Goal: Information Seeking & Learning: Learn about a topic

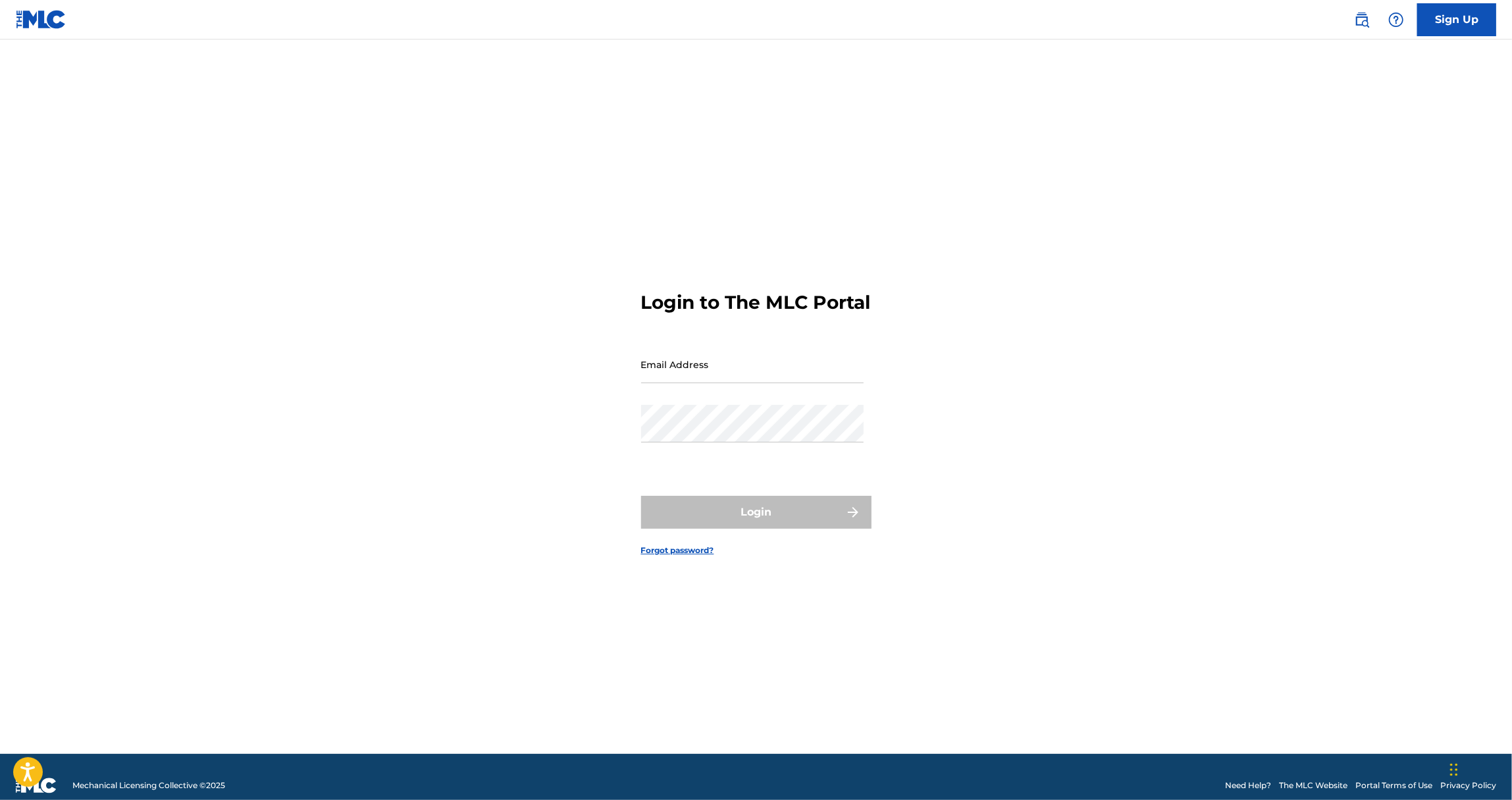
click at [708, 383] on input "Email Address" at bounding box center [752, 365] width 223 height 37
type input "[EMAIL_ADDRESS][DOMAIN_NAME]"
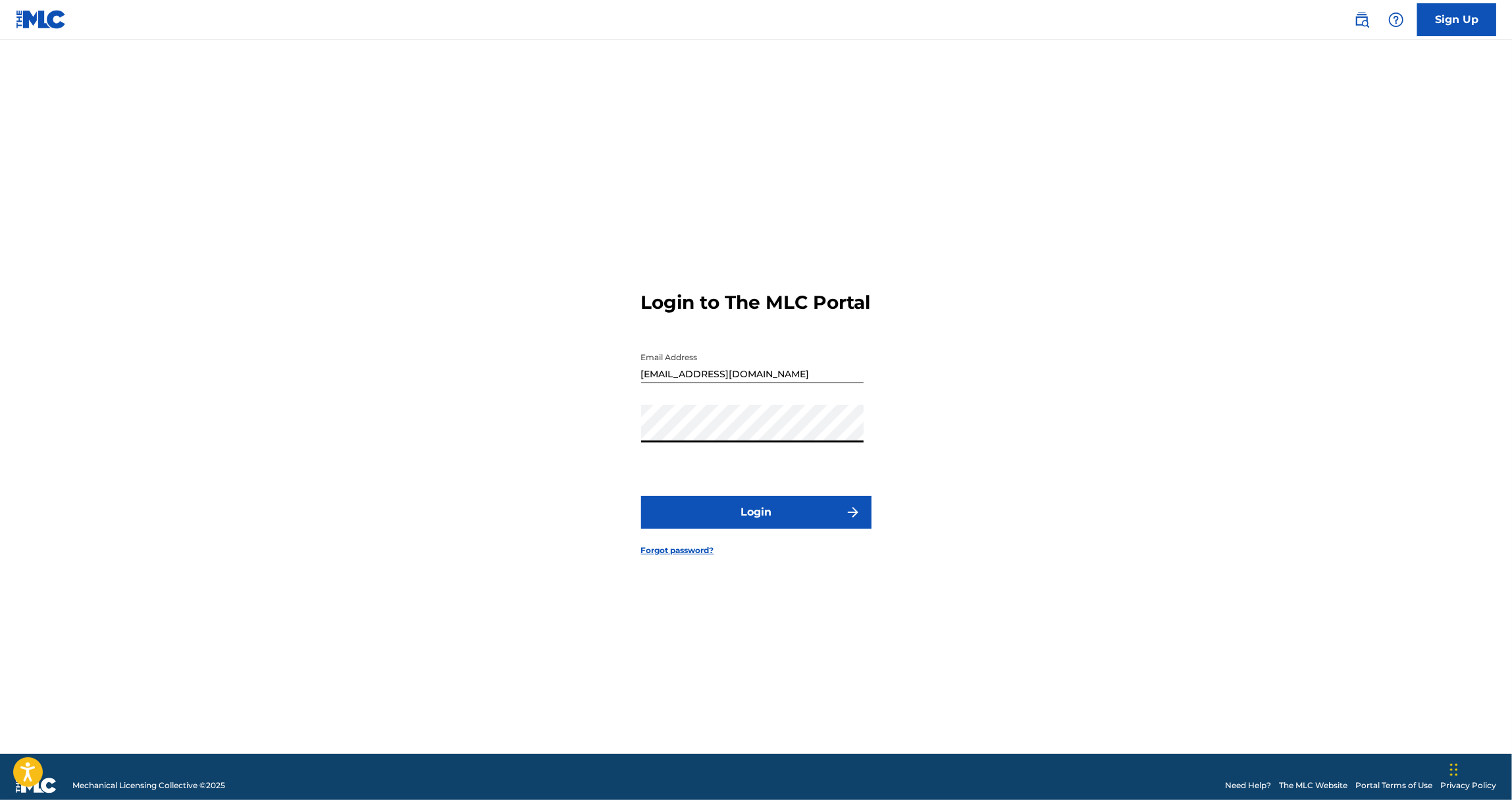
click at [748, 511] on button "Login" at bounding box center [756, 512] width 231 height 33
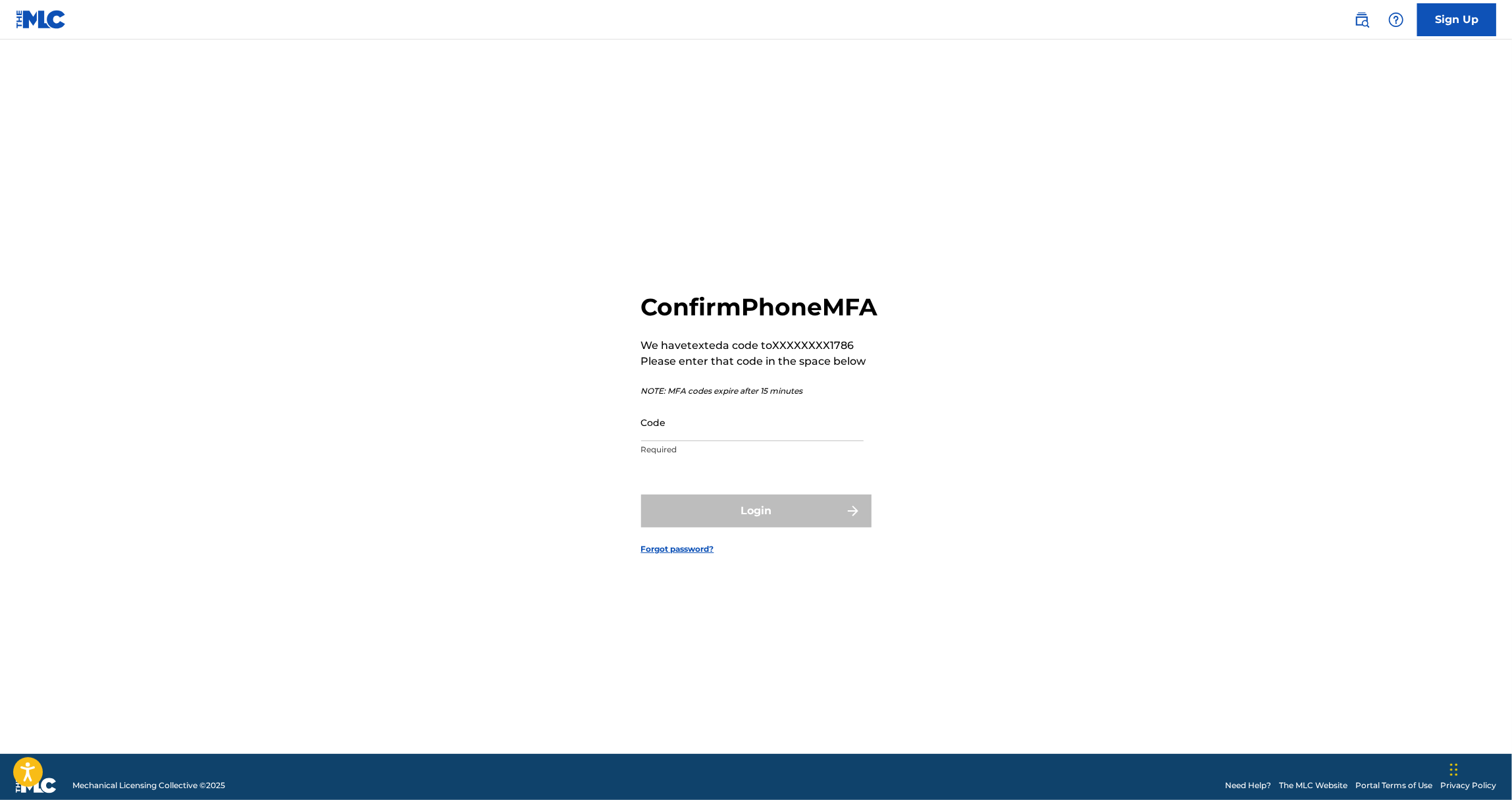
click at [716, 435] on input "Code" at bounding box center [752, 422] width 223 height 37
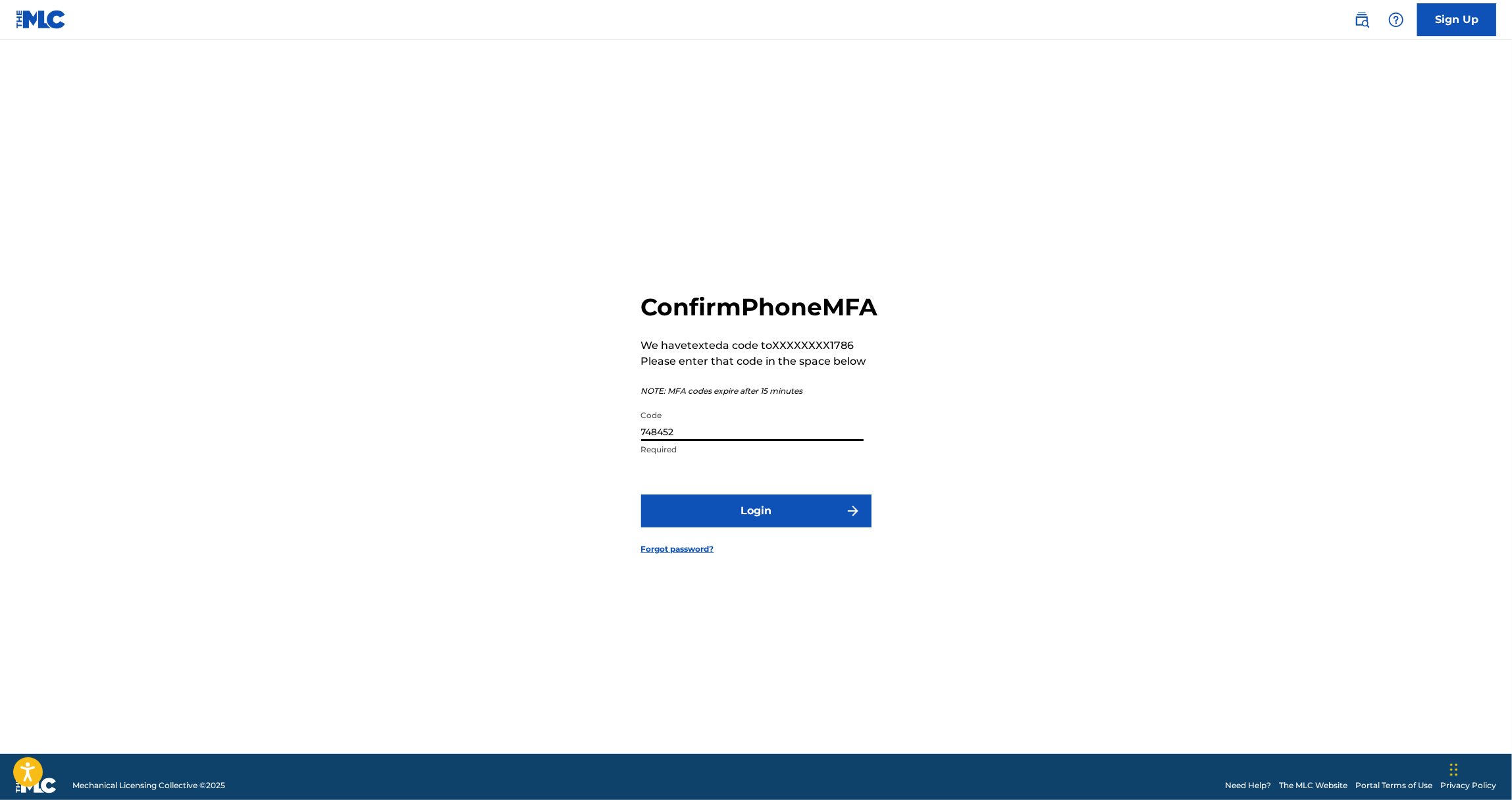
type input "748452"
click at [761, 525] on button "Login" at bounding box center [756, 510] width 231 height 33
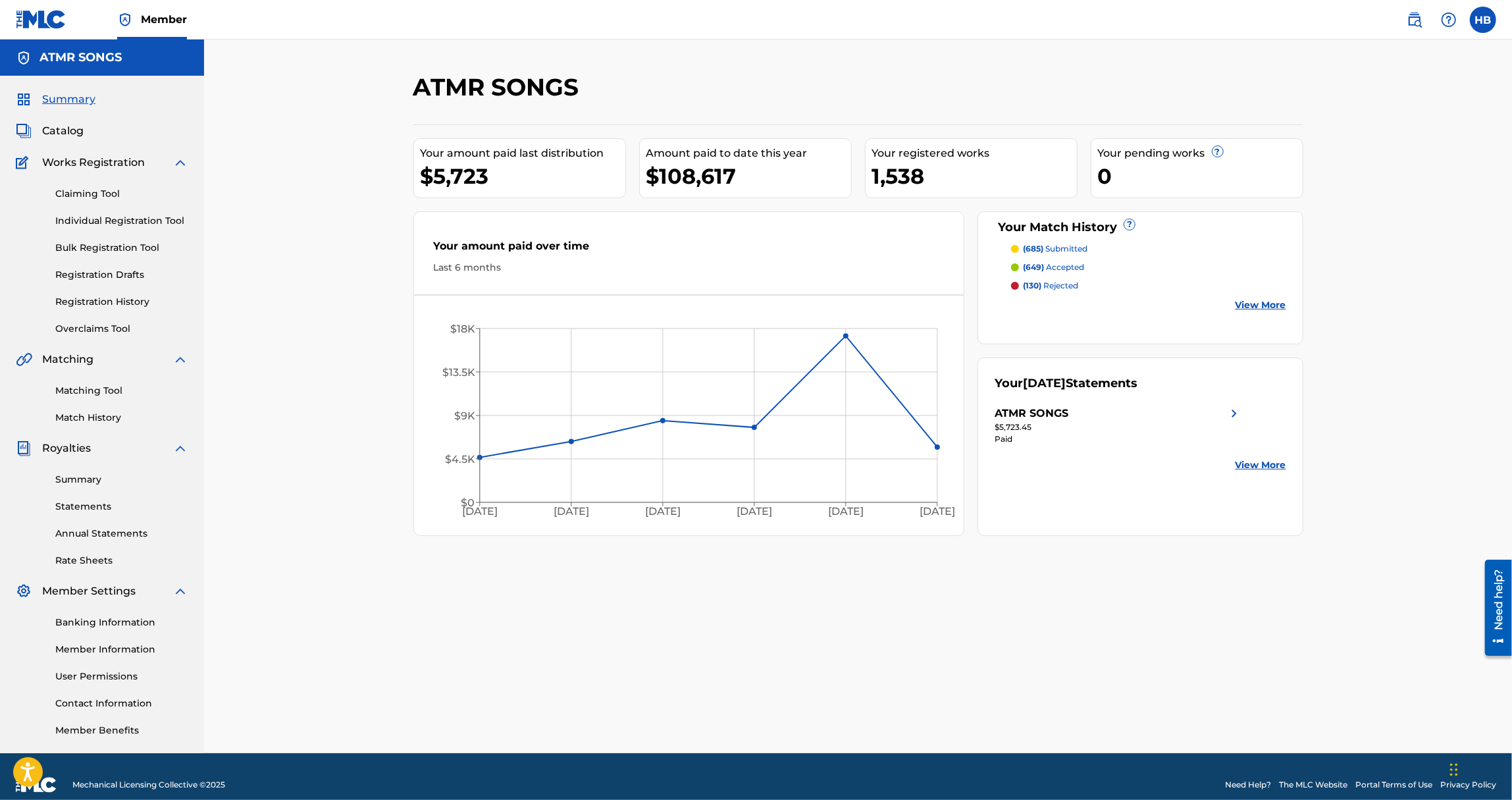
click at [88, 393] on link "Matching Tool" at bounding box center [122, 391] width 133 height 14
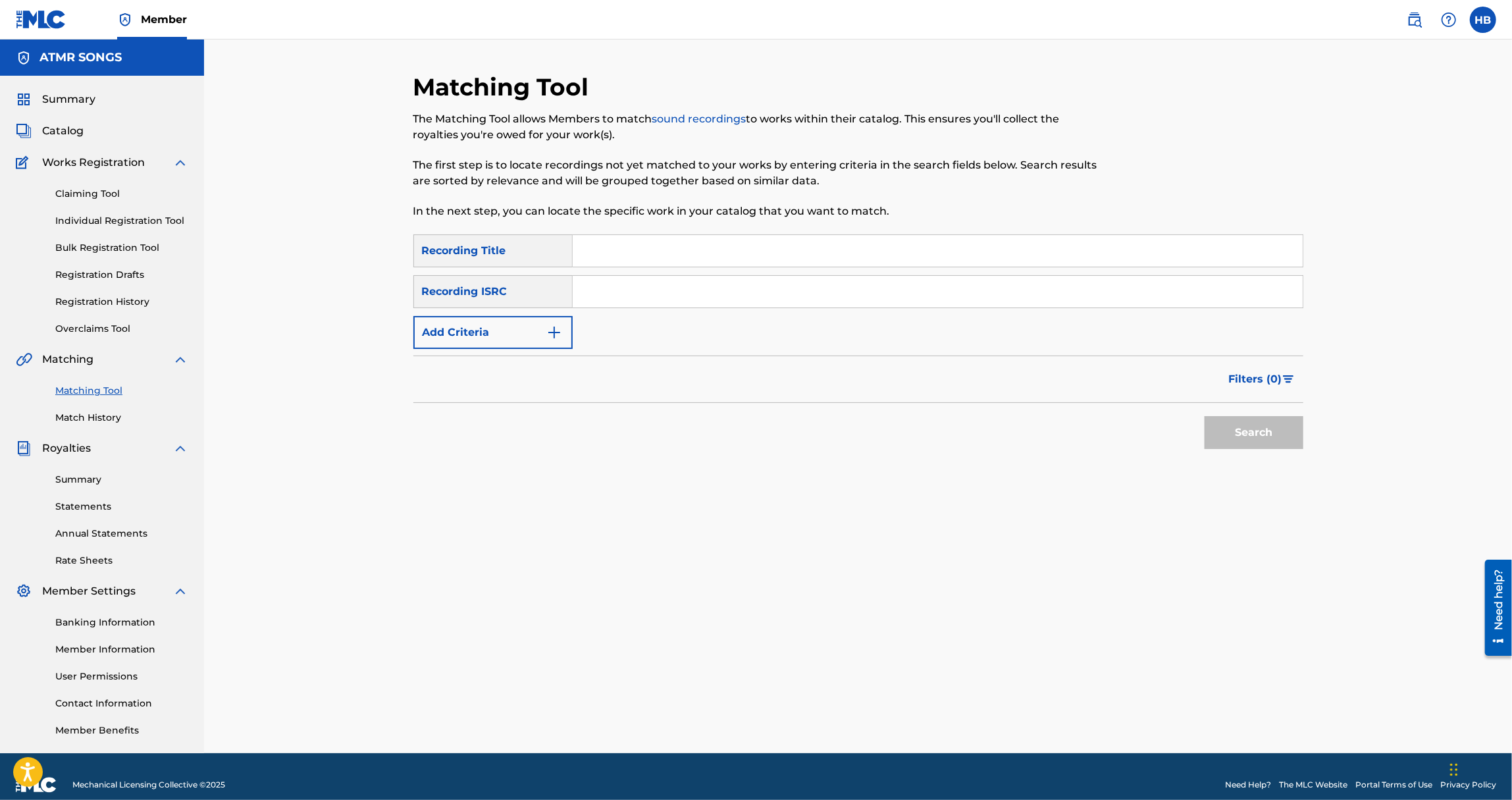
click at [78, 415] on link "Match History" at bounding box center [122, 417] width 133 height 14
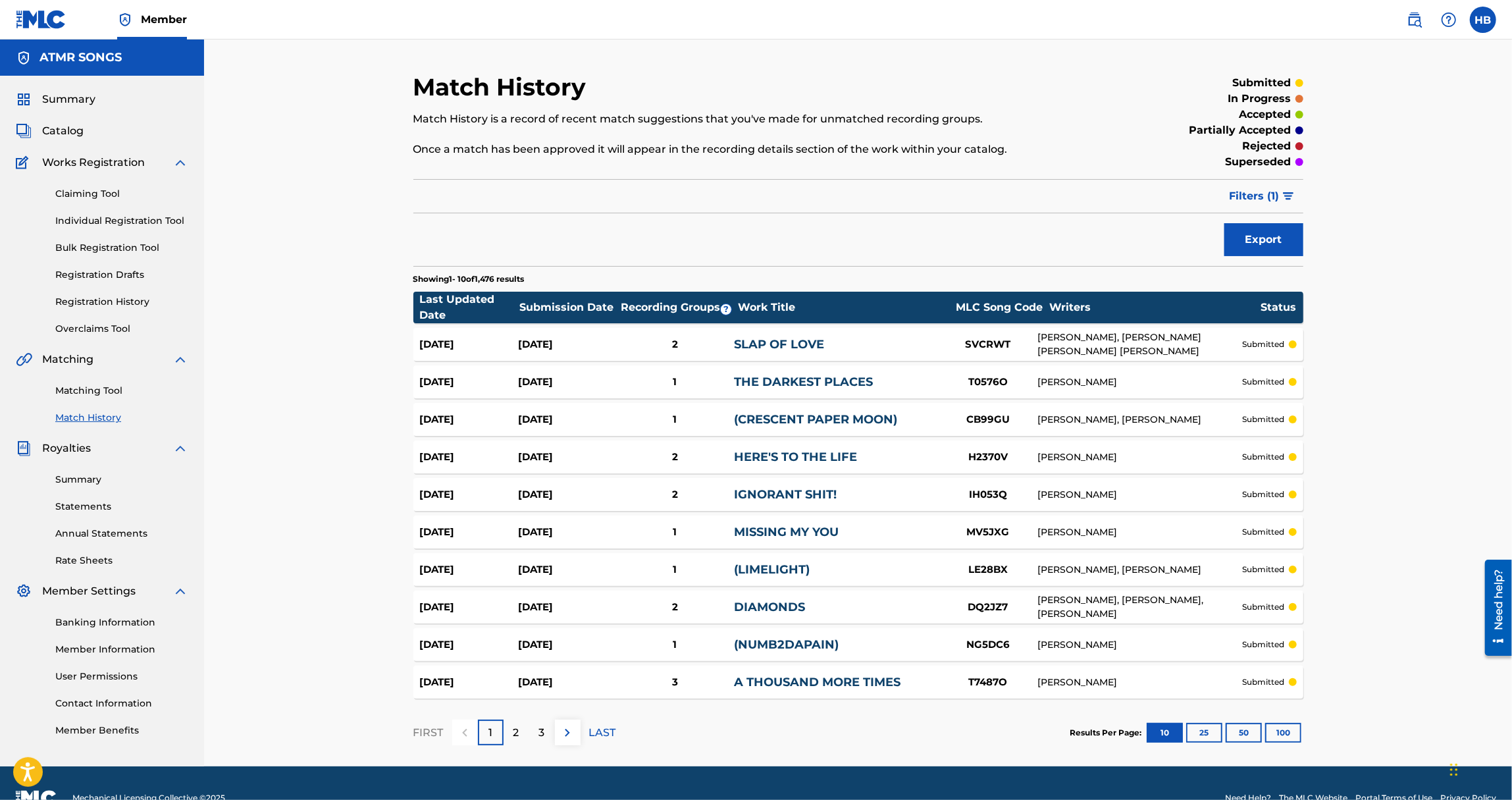
click at [1276, 728] on button "100" at bounding box center [1283, 733] width 36 height 20
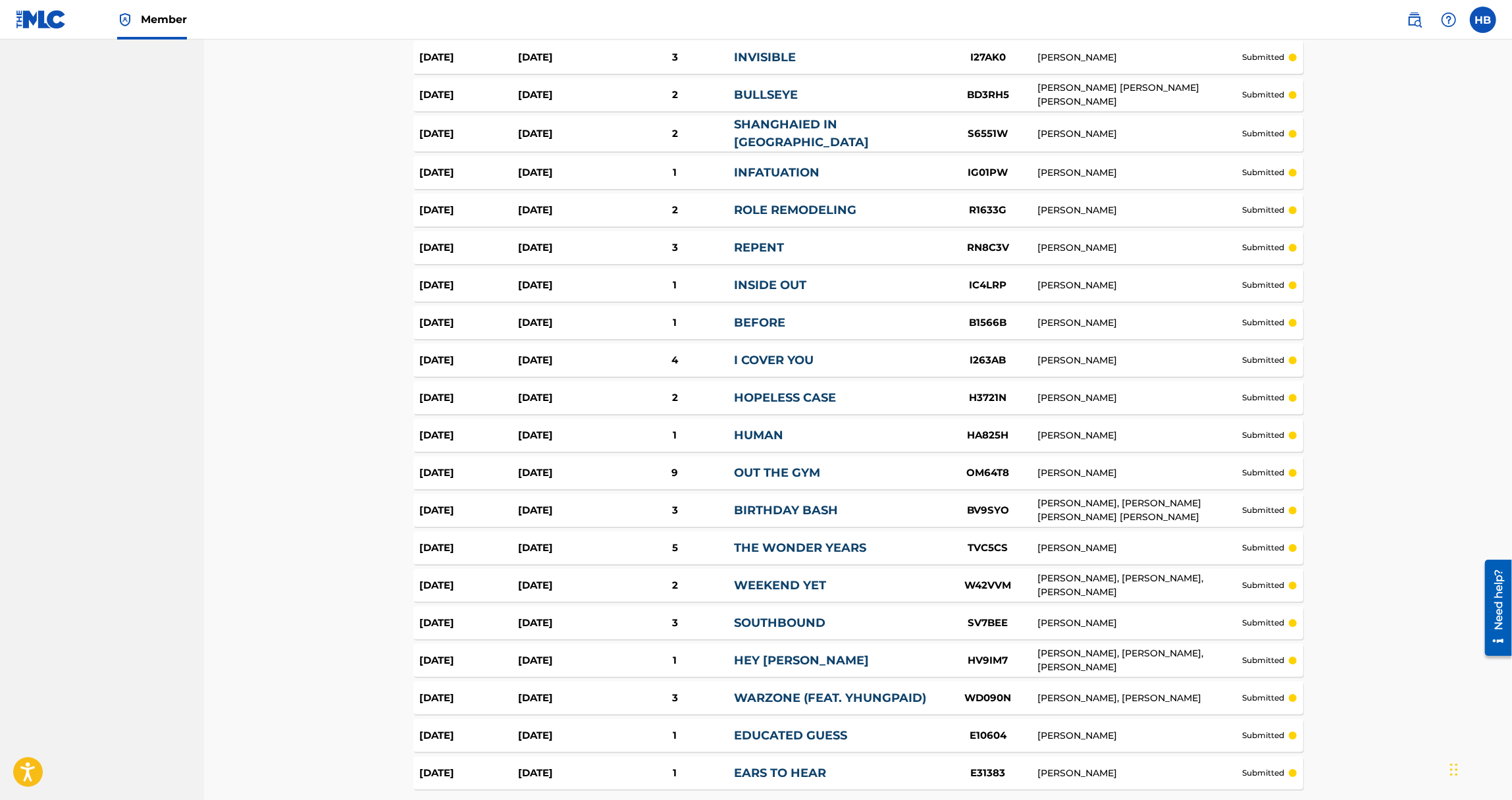
scroll to position [3420, 0]
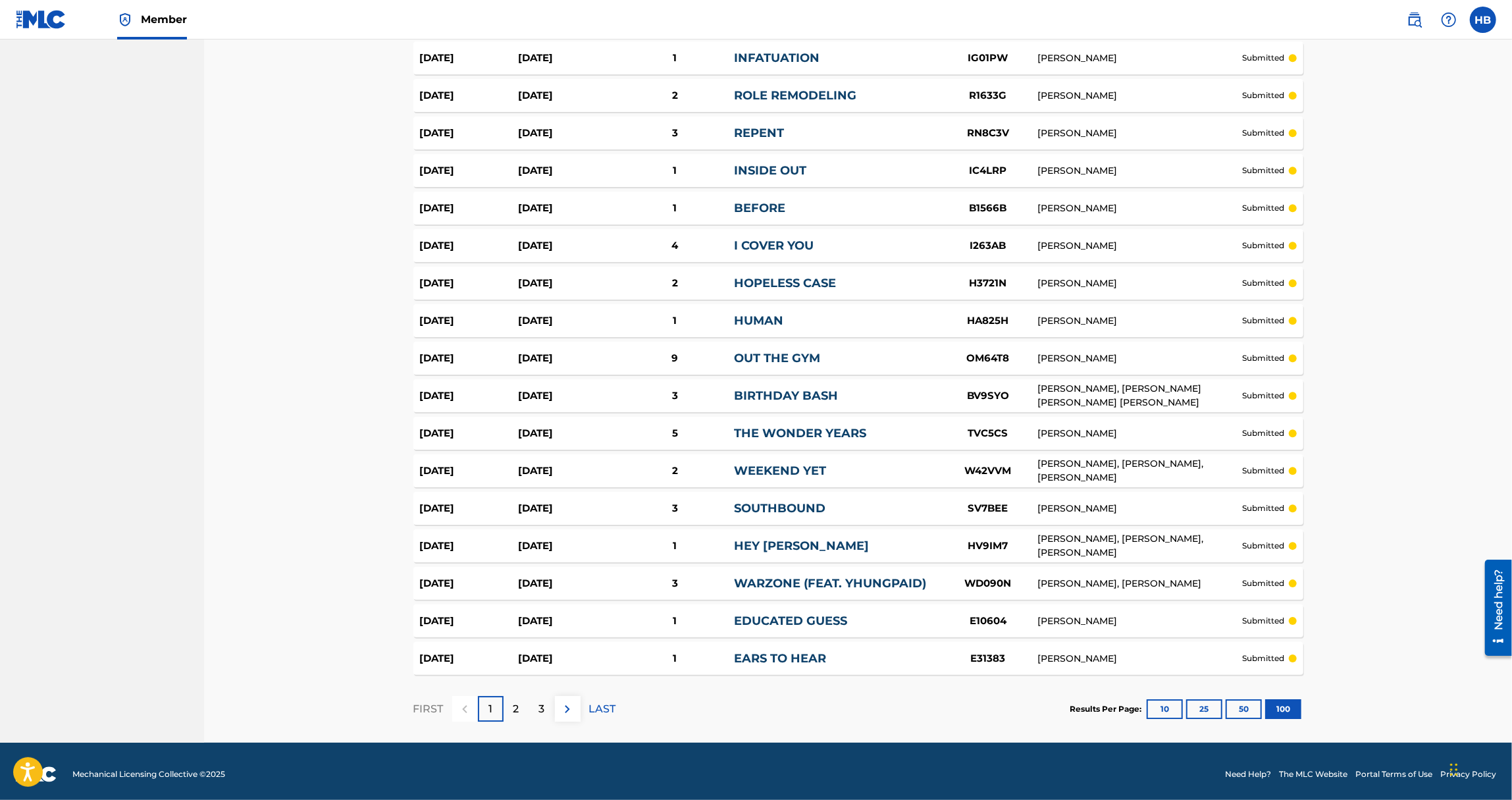
click at [544, 704] on p "3" at bounding box center [542, 709] width 6 height 16
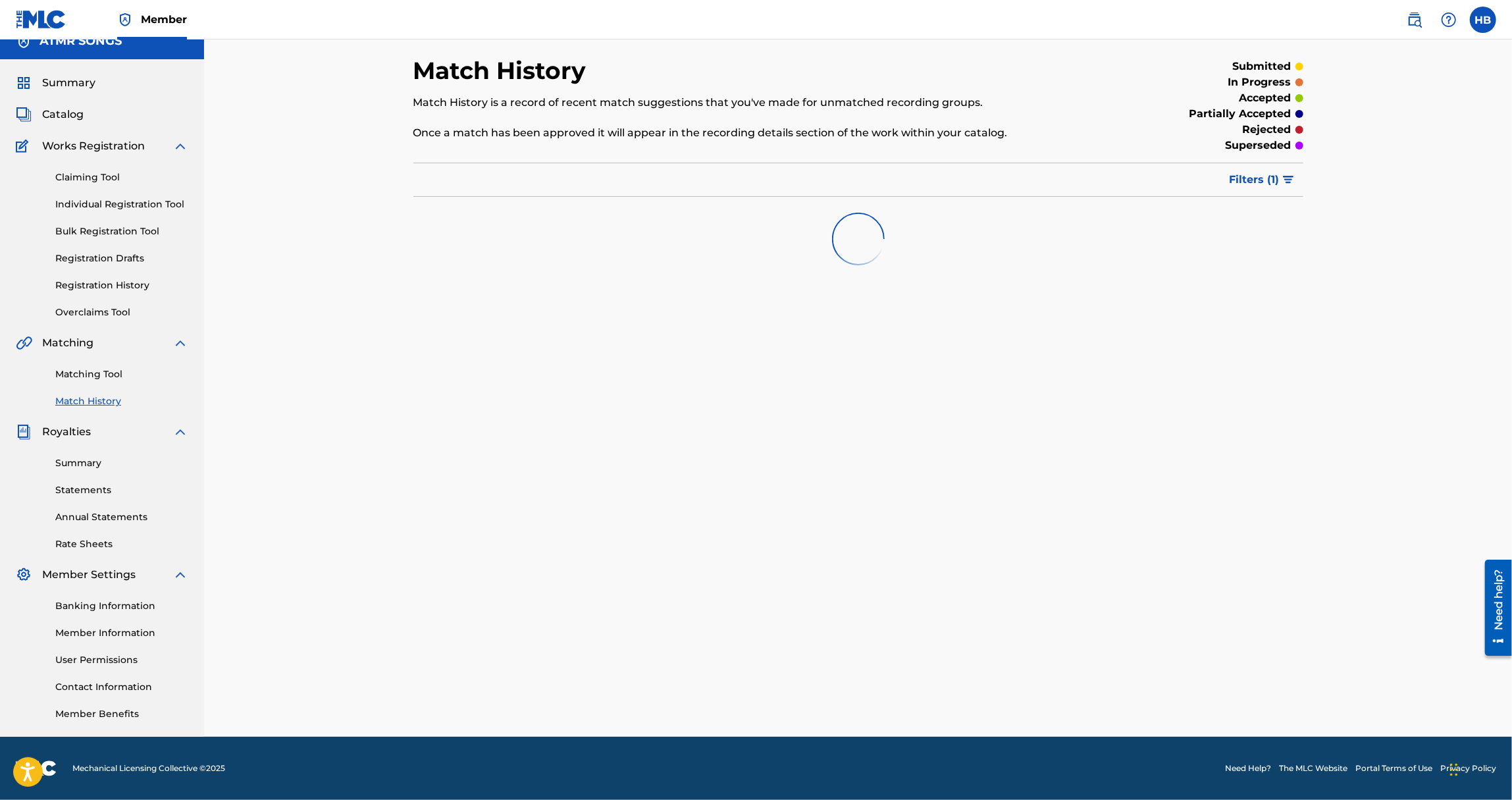
scroll to position [3415, 0]
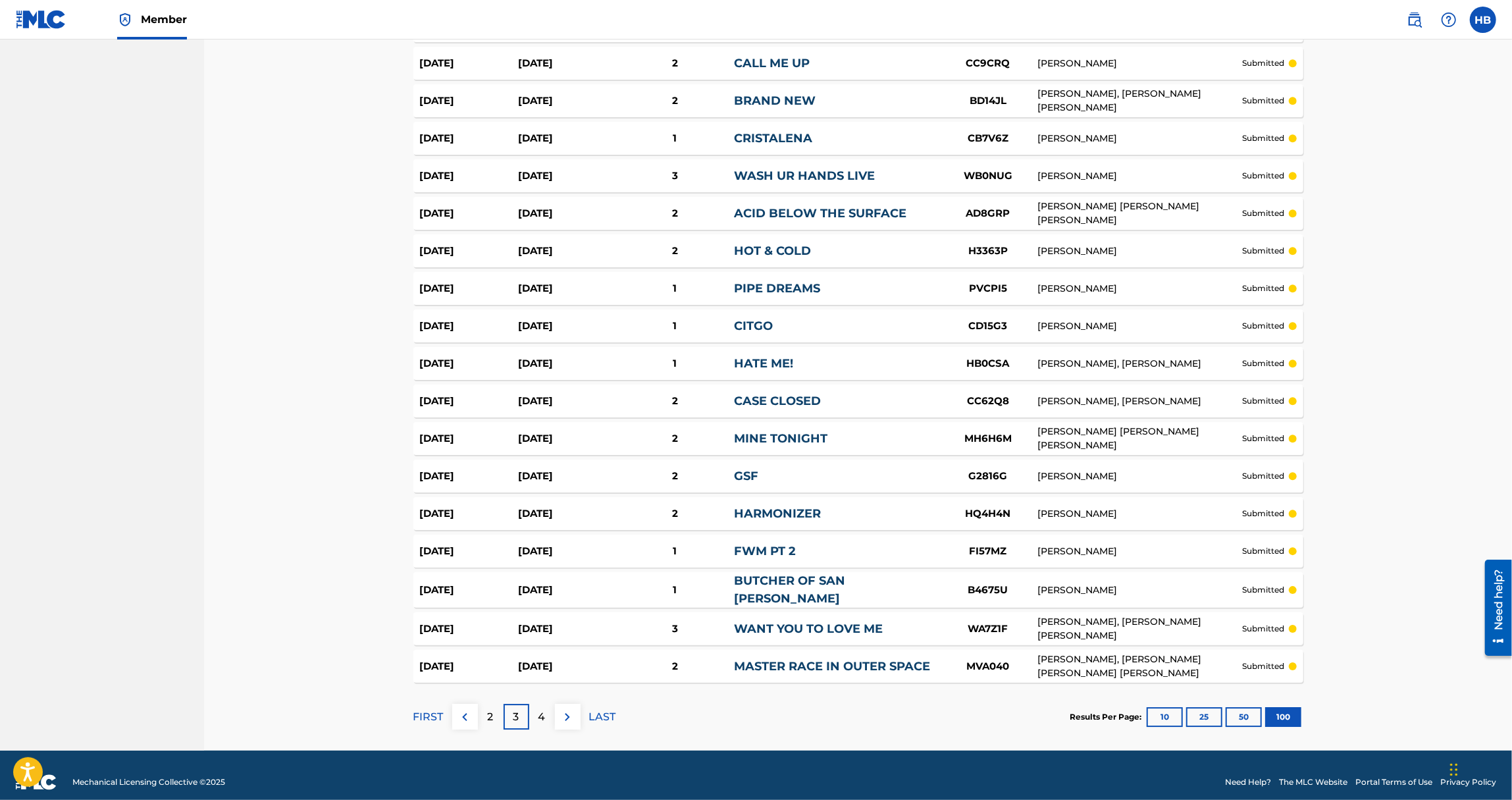
click at [546, 706] on div "4" at bounding box center [542, 716] width 25 height 25
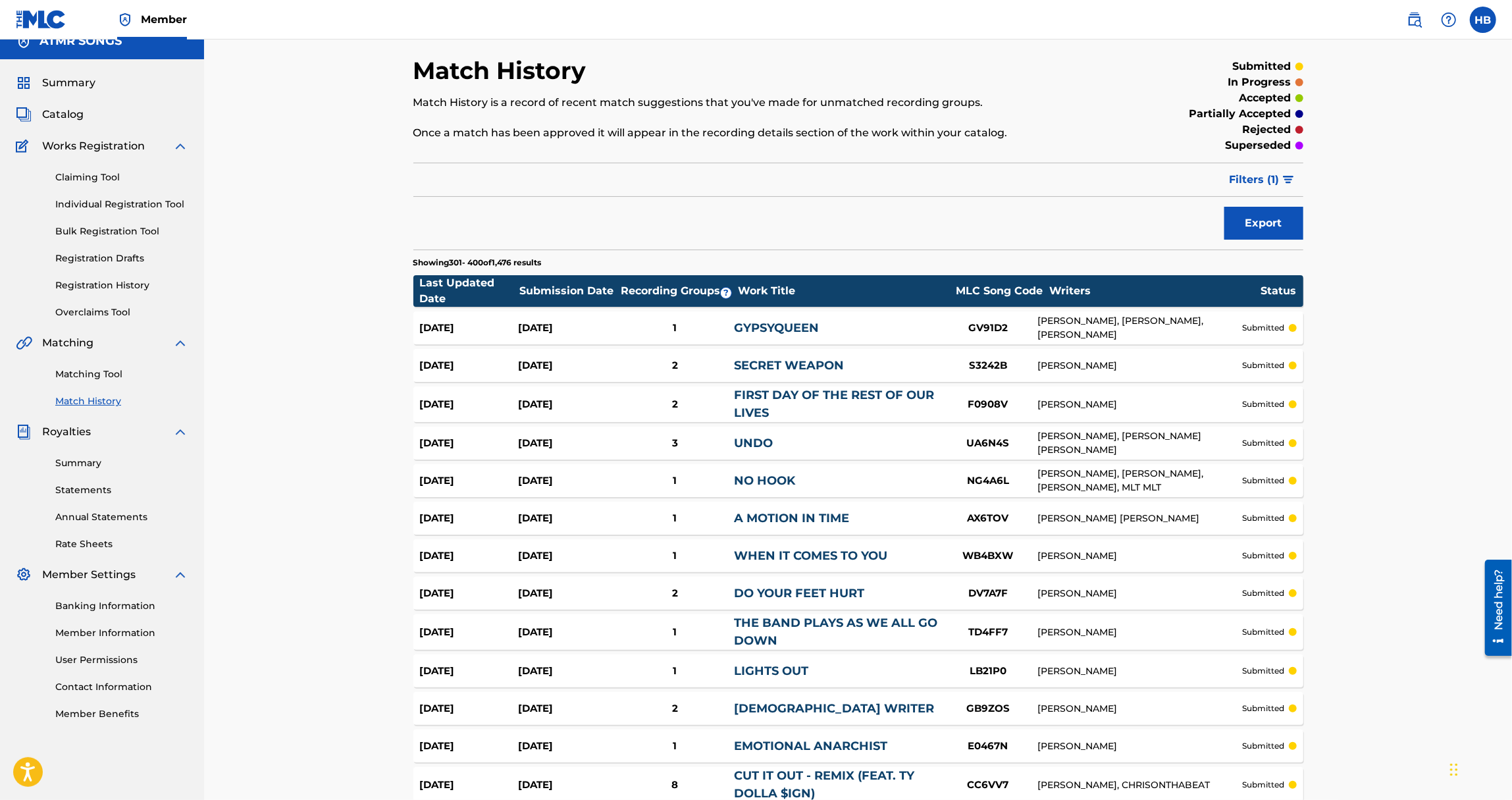
scroll to position [3420, 0]
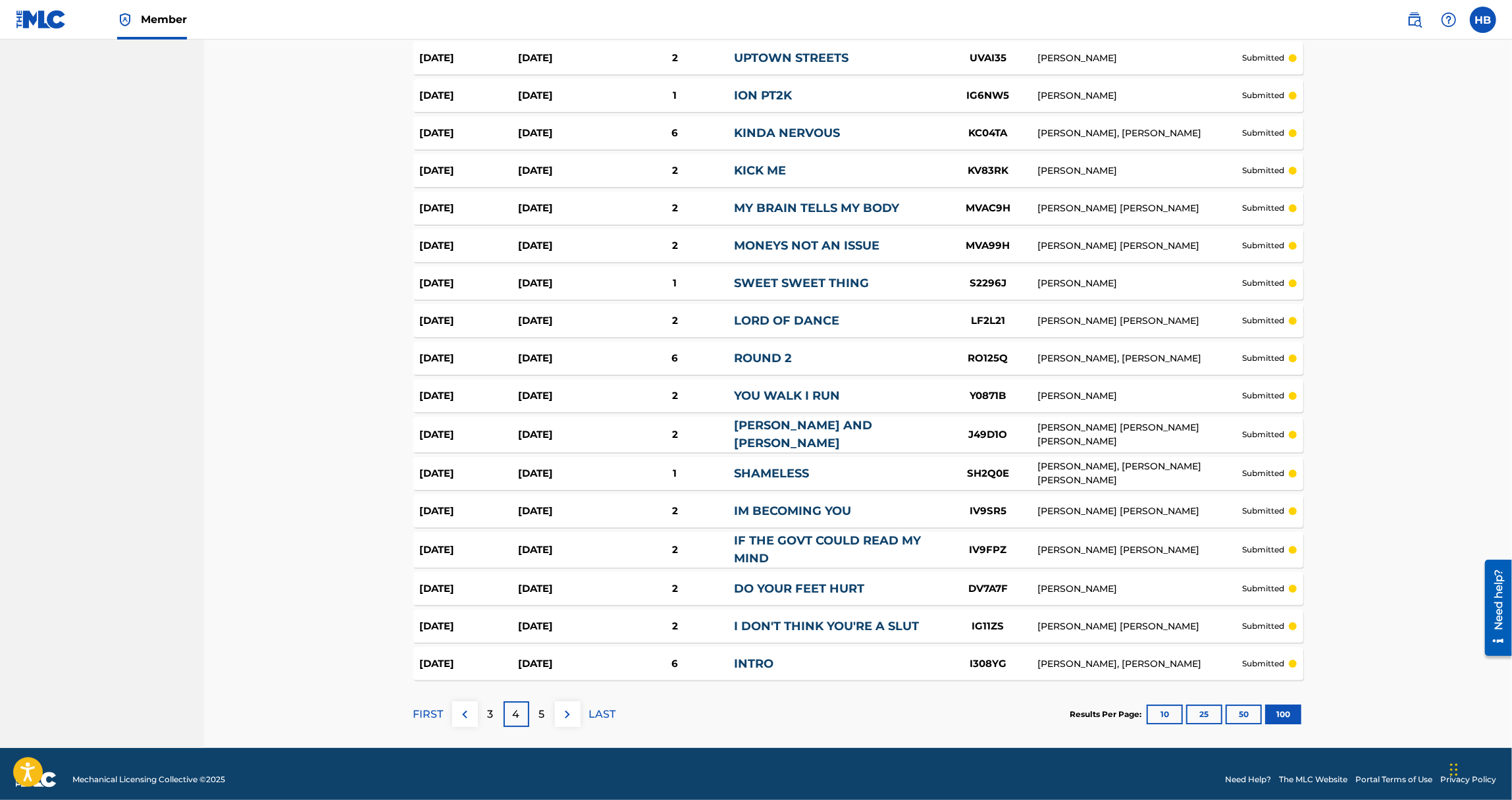
click at [545, 708] on div "5" at bounding box center [542, 714] width 25 height 25
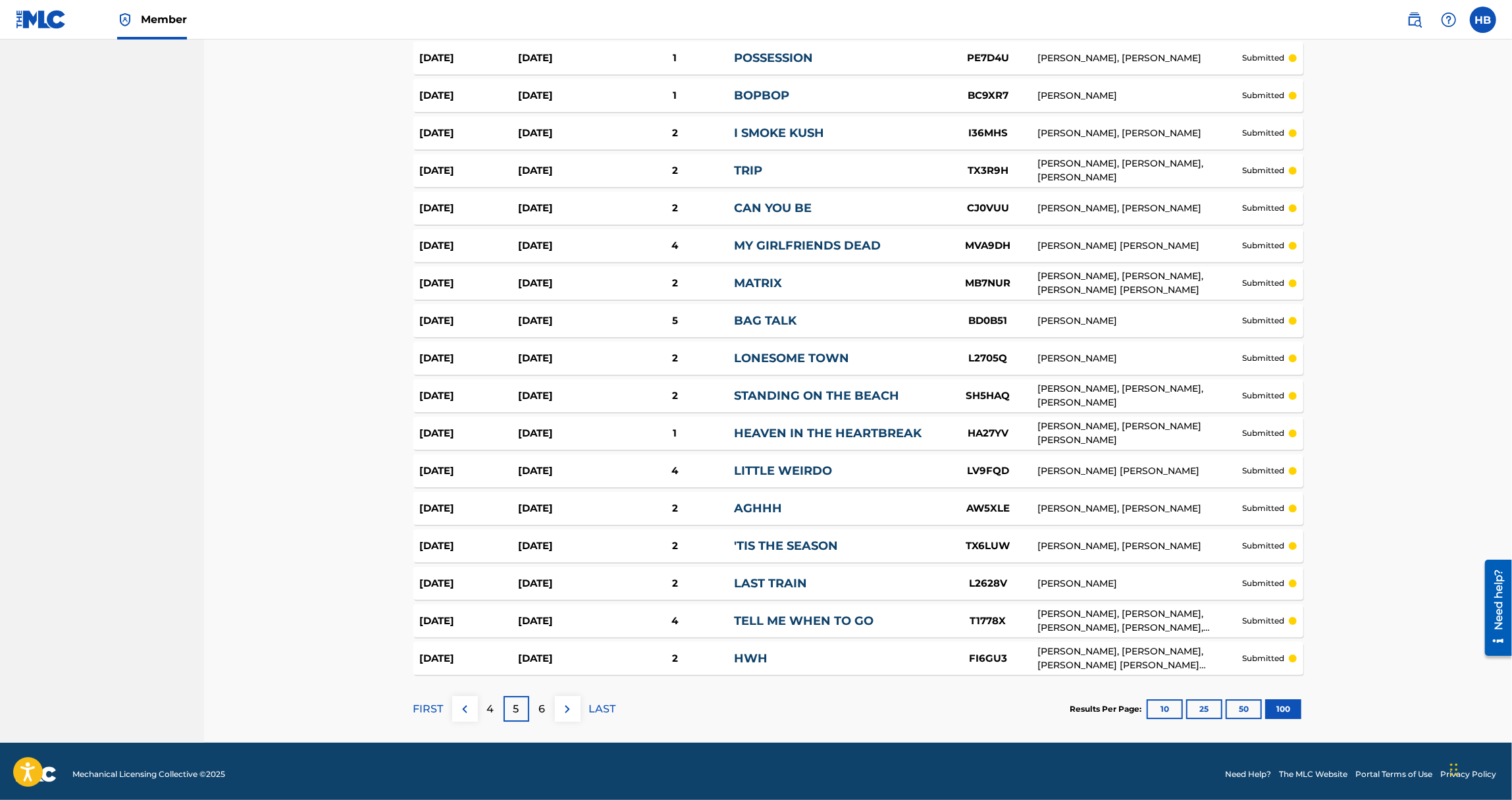
click at [545, 708] on p "6" at bounding box center [542, 709] width 7 height 16
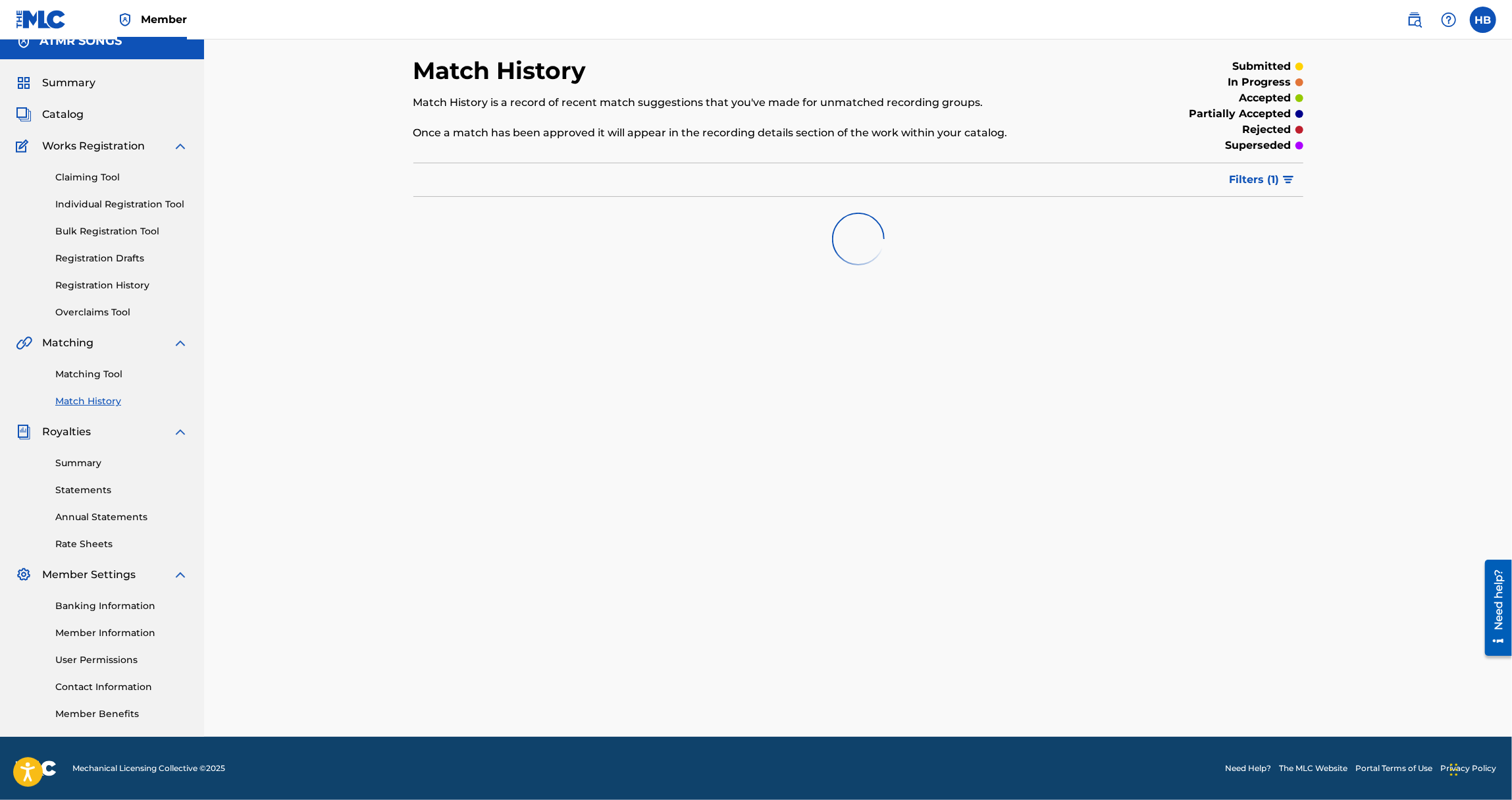
scroll to position [3412, 0]
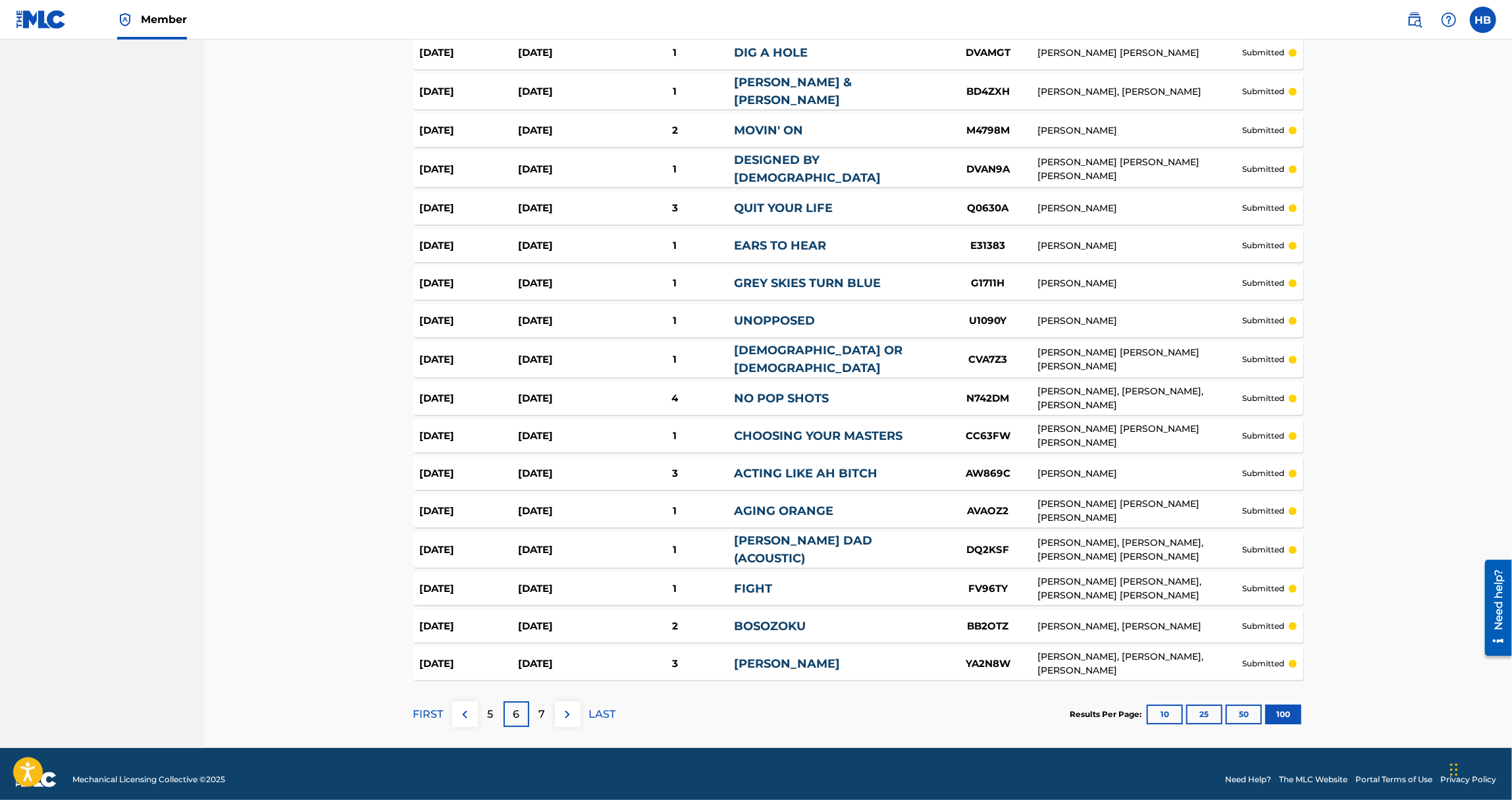
click at [545, 708] on div "7" at bounding box center [542, 714] width 25 height 25
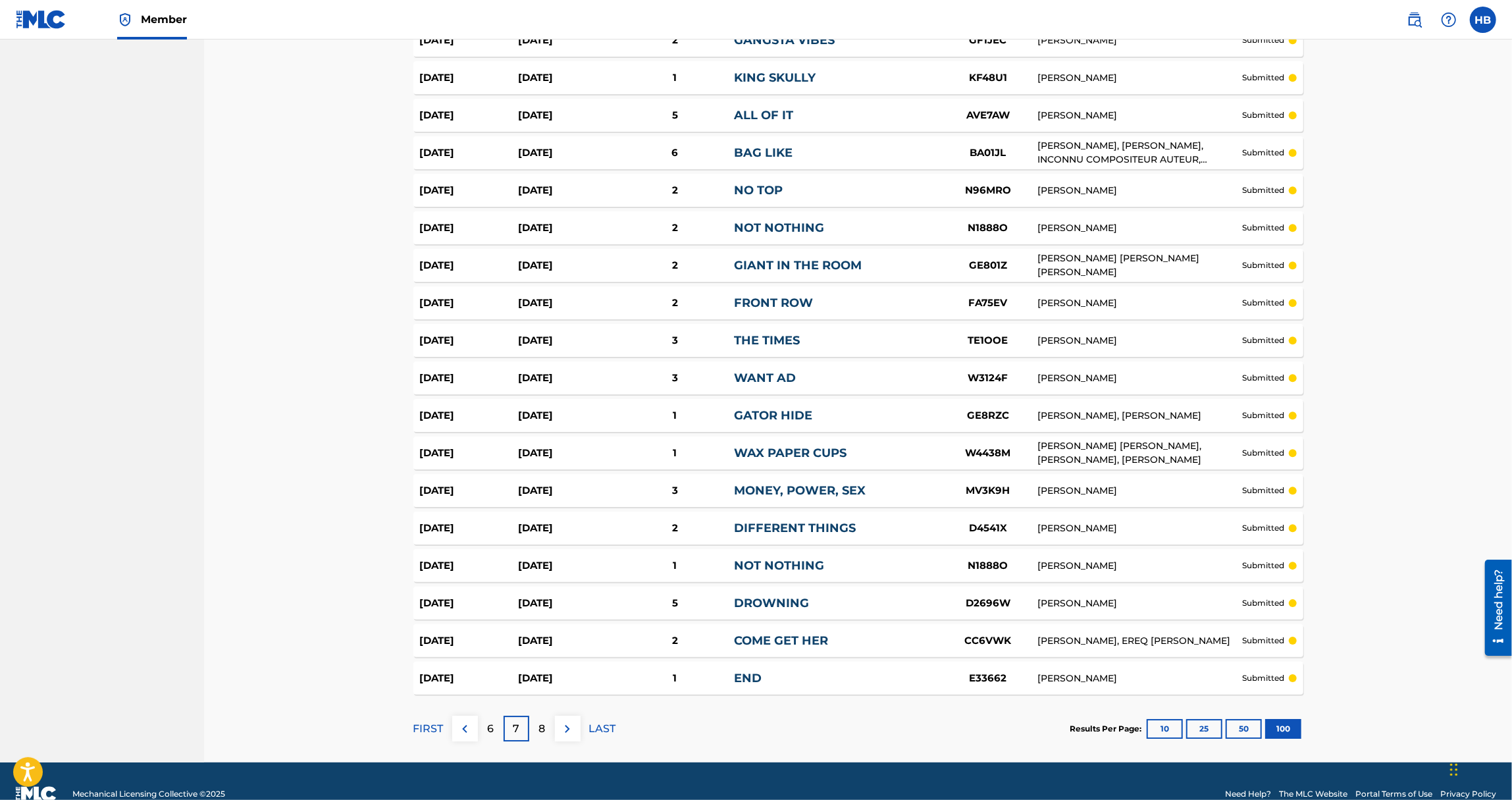
scroll to position [3423, 0]
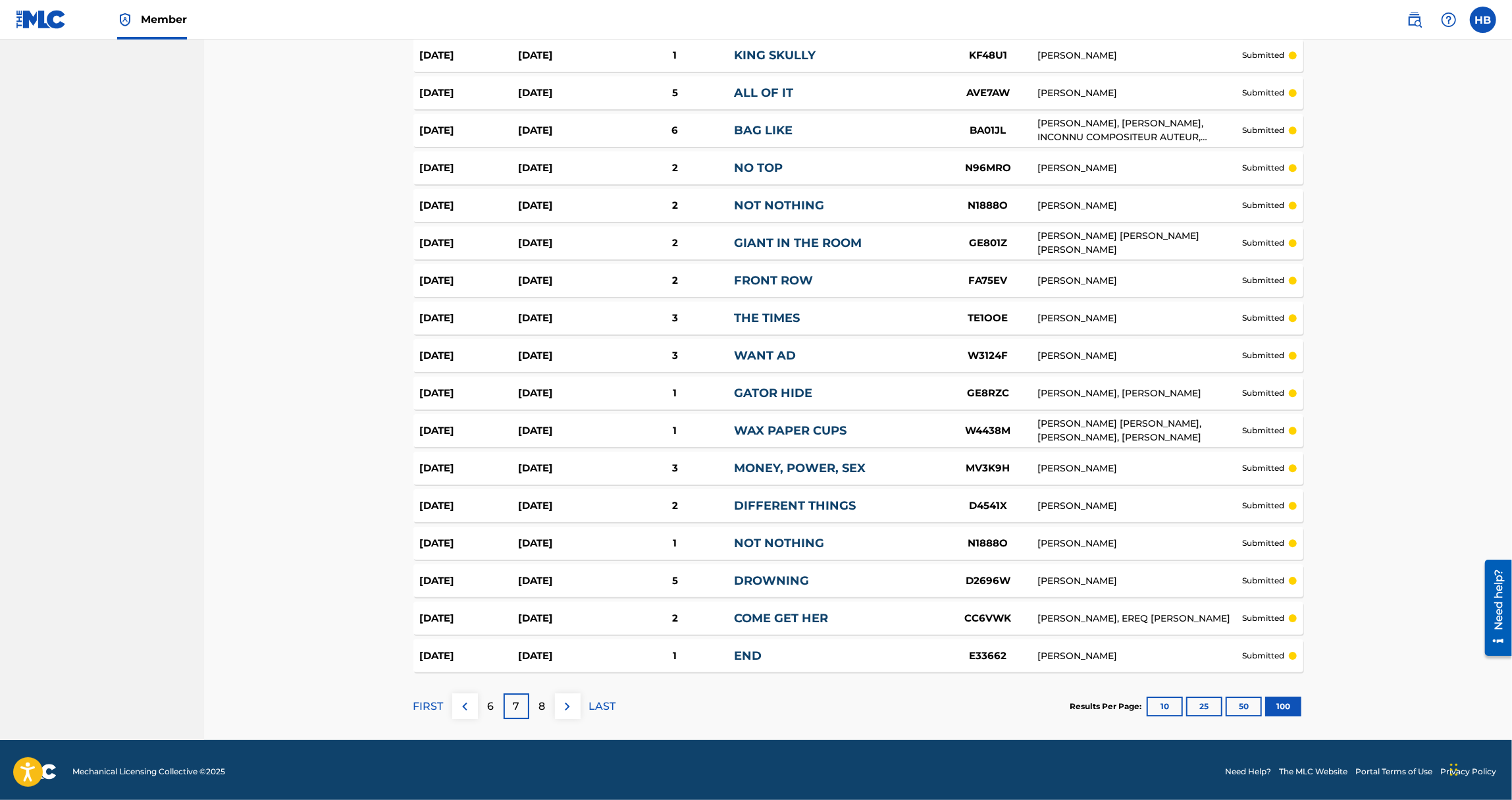
click at [542, 700] on p "8" at bounding box center [542, 706] width 7 height 16
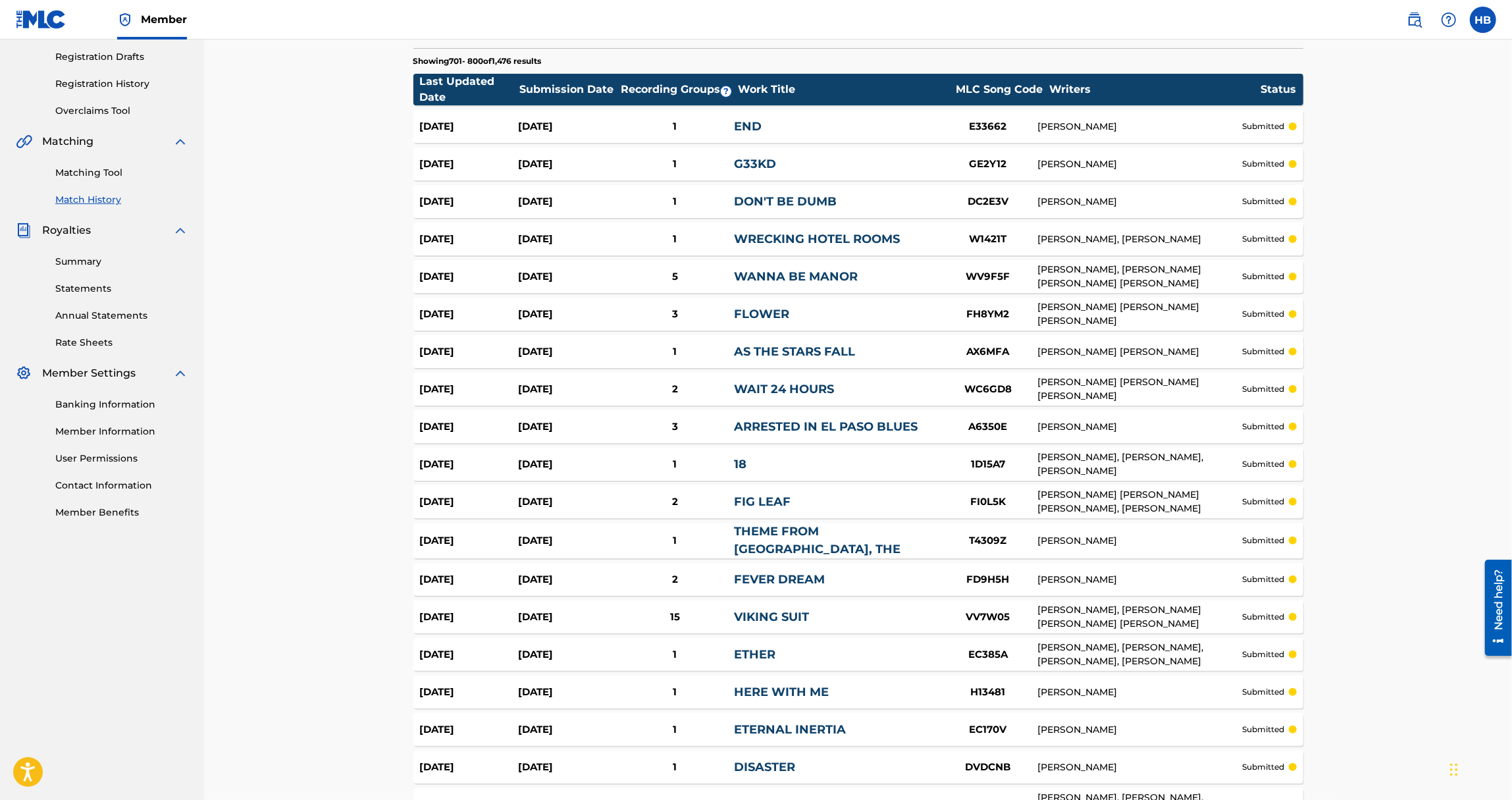
scroll to position [0, 0]
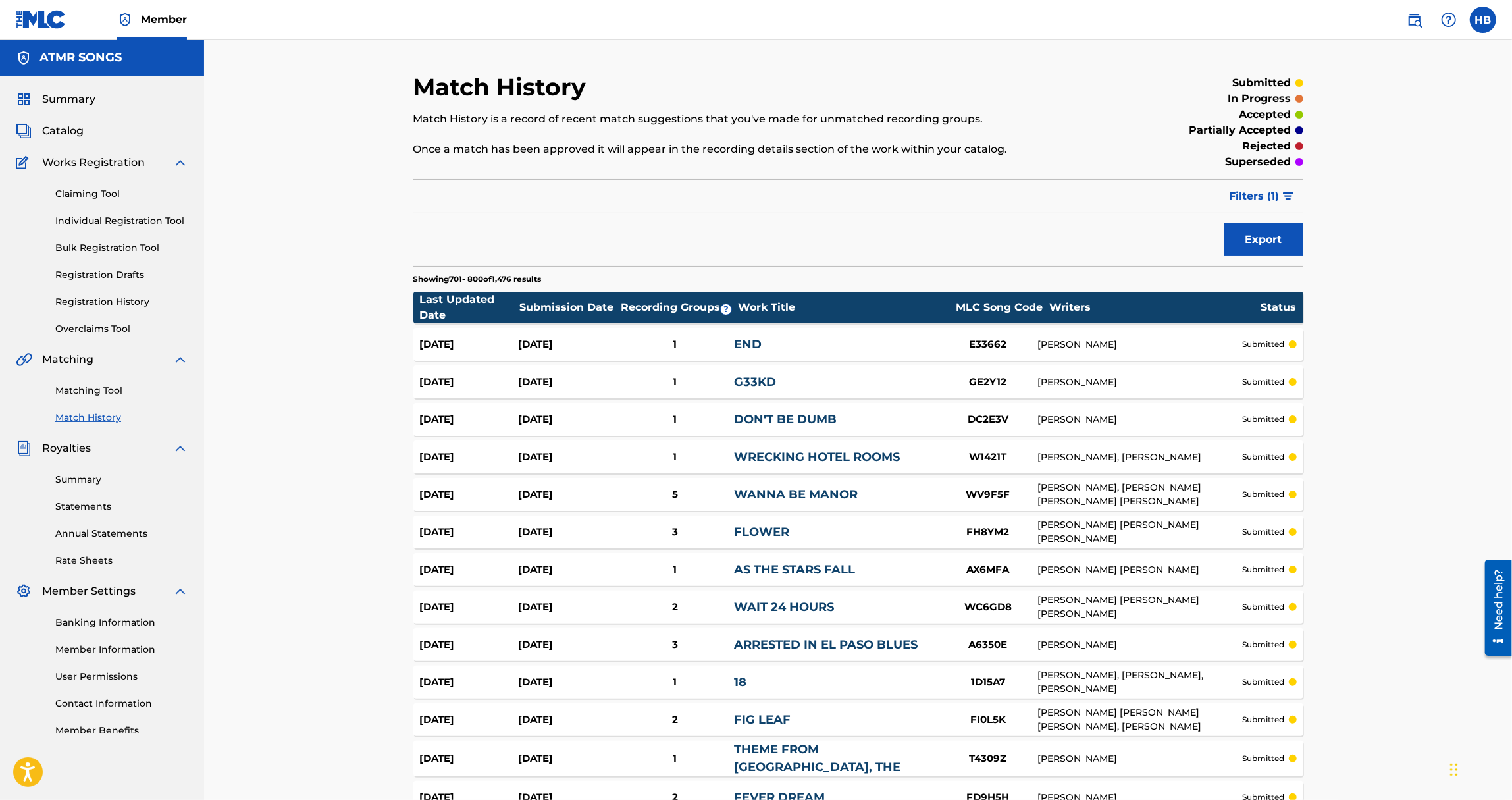
click at [57, 134] on span "Catalog" at bounding box center [63, 131] width 41 height 16
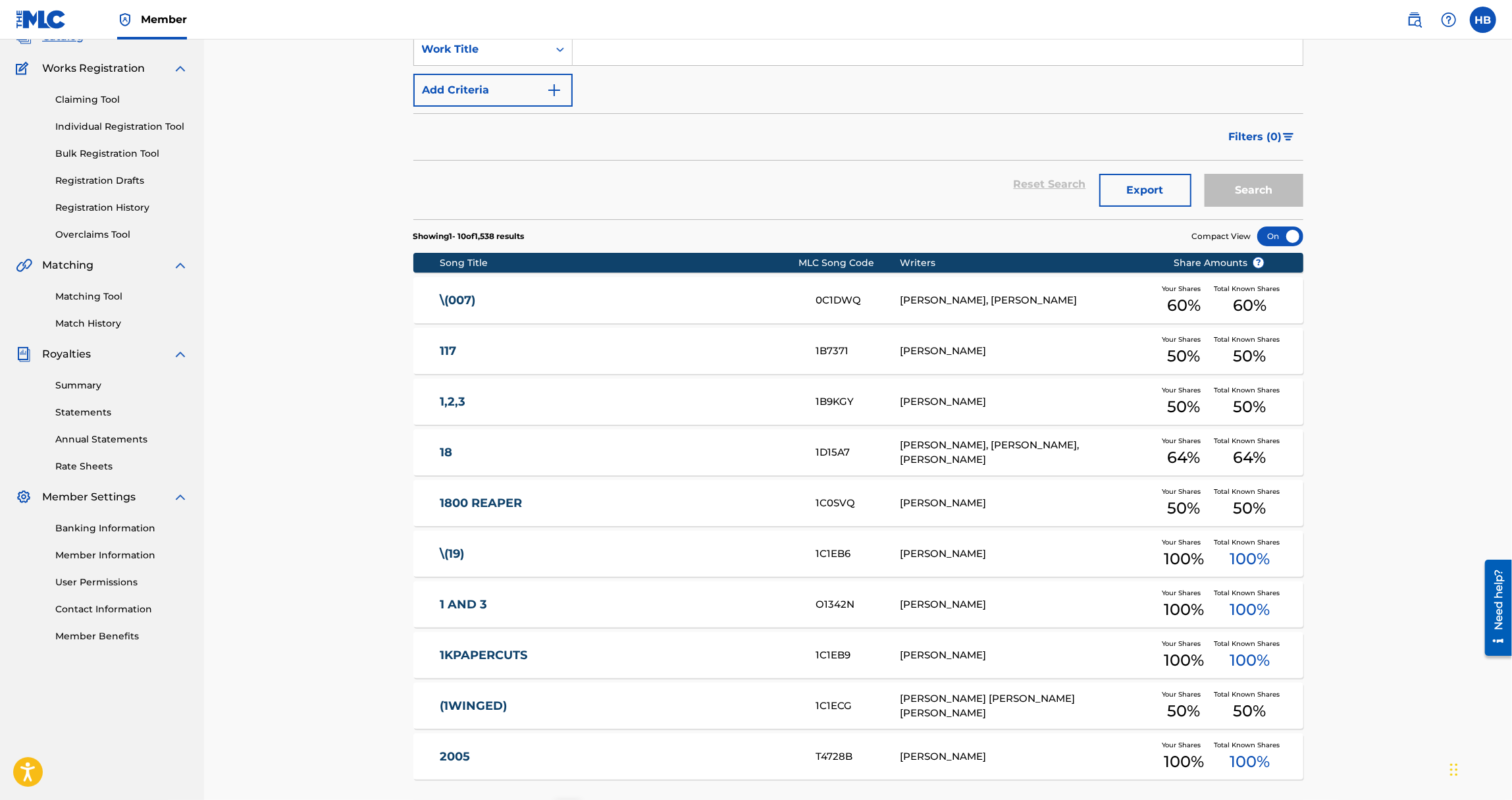
scroll to position [204, 0]
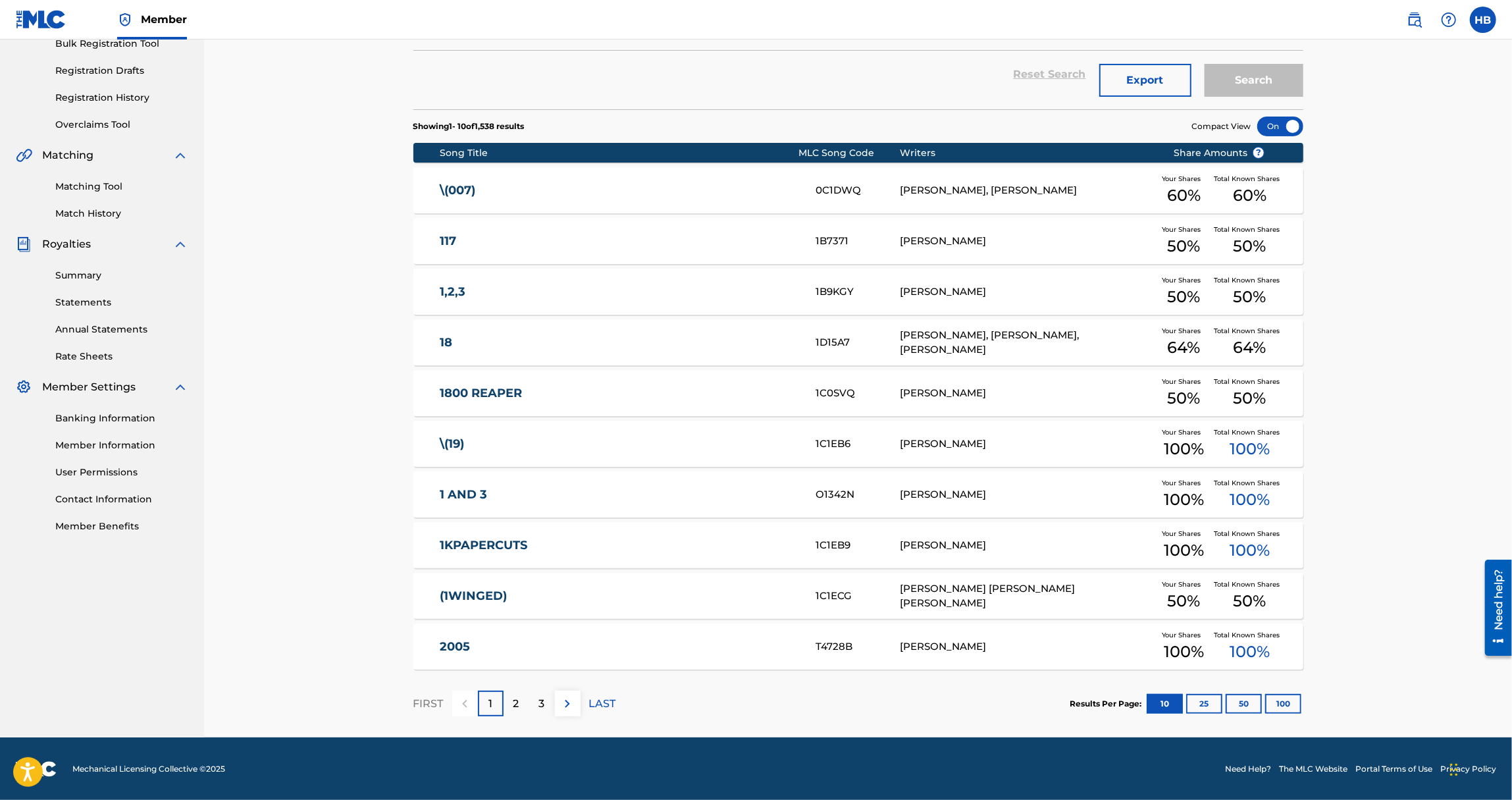
click at [976, 331] on div "[PERSON_NAME], [PERSON_NAME], [PERSON_NAME]" at bounding box center [1027, 342] width 253 height 29
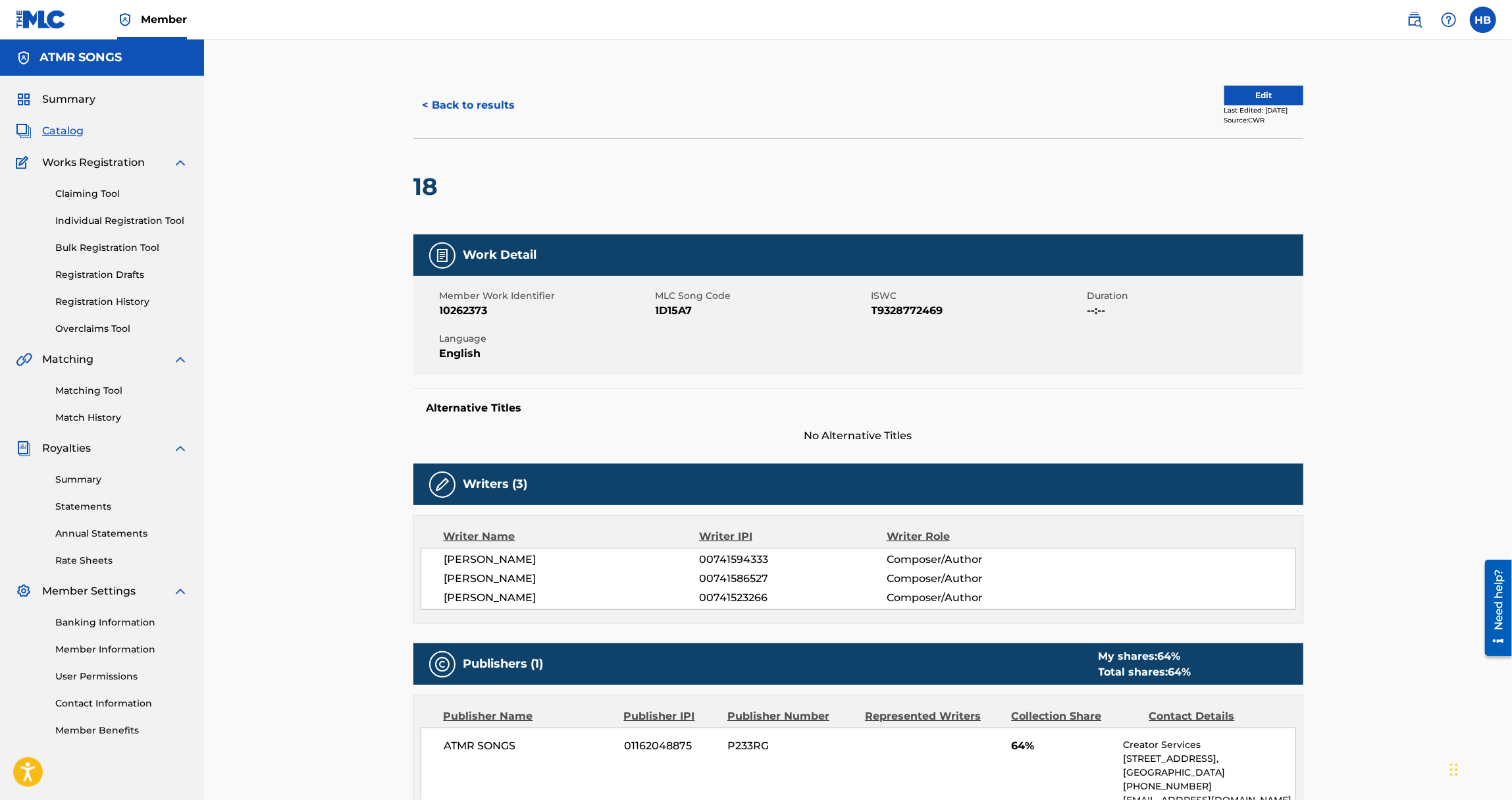
drag, startPoint x: 446, startPoint y: 561, endPoint x: 574, endPoint y: 551, distance: 128.4
click at [574, 552] on span "[PERSON_NAME]" at bounding box center [572, 560] width 255 height 16
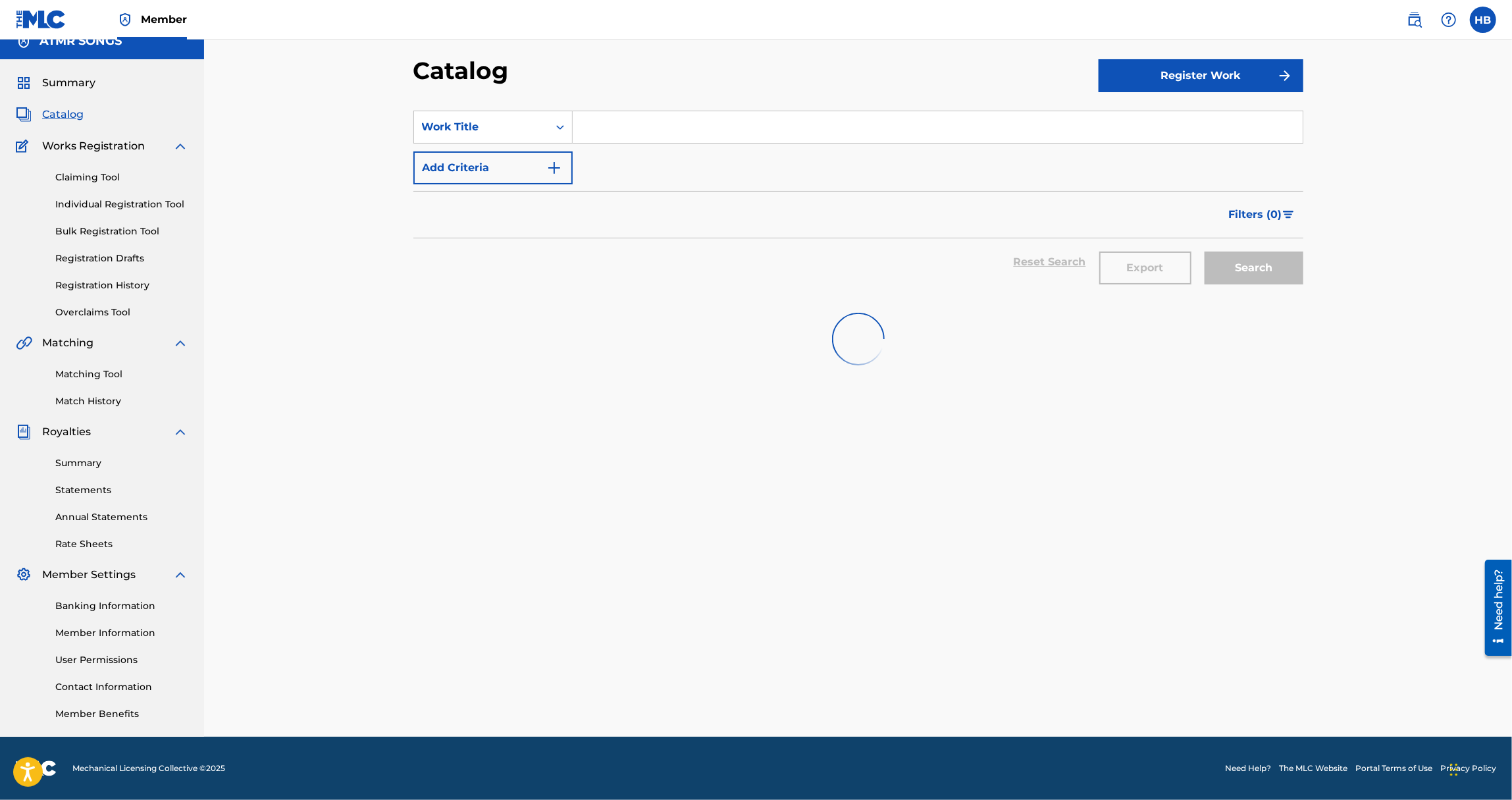
scroll to position [170, 0]
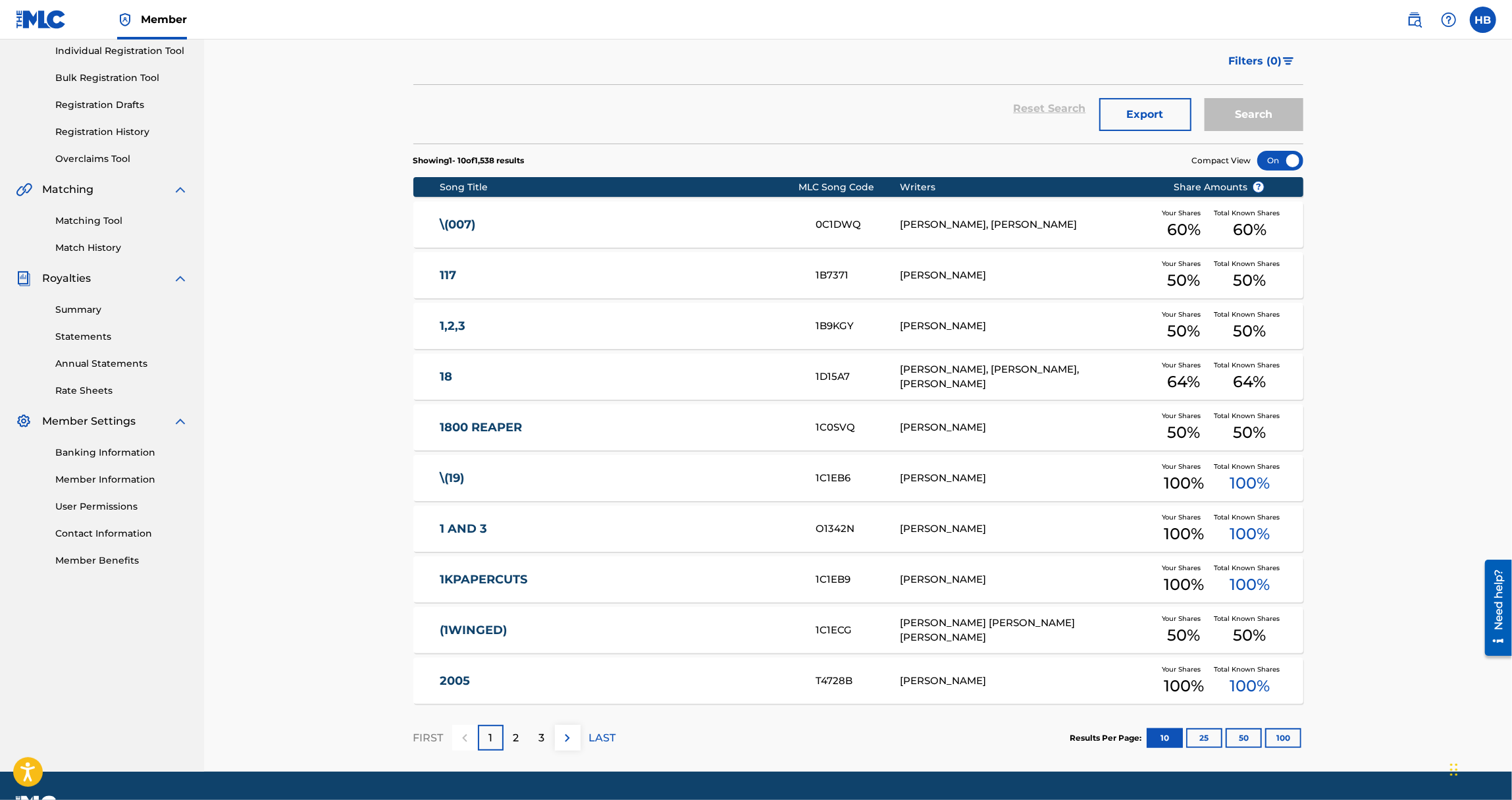
click at [1282, 741] on button "100" at bounding box center [1283, 738] width 36 height 20
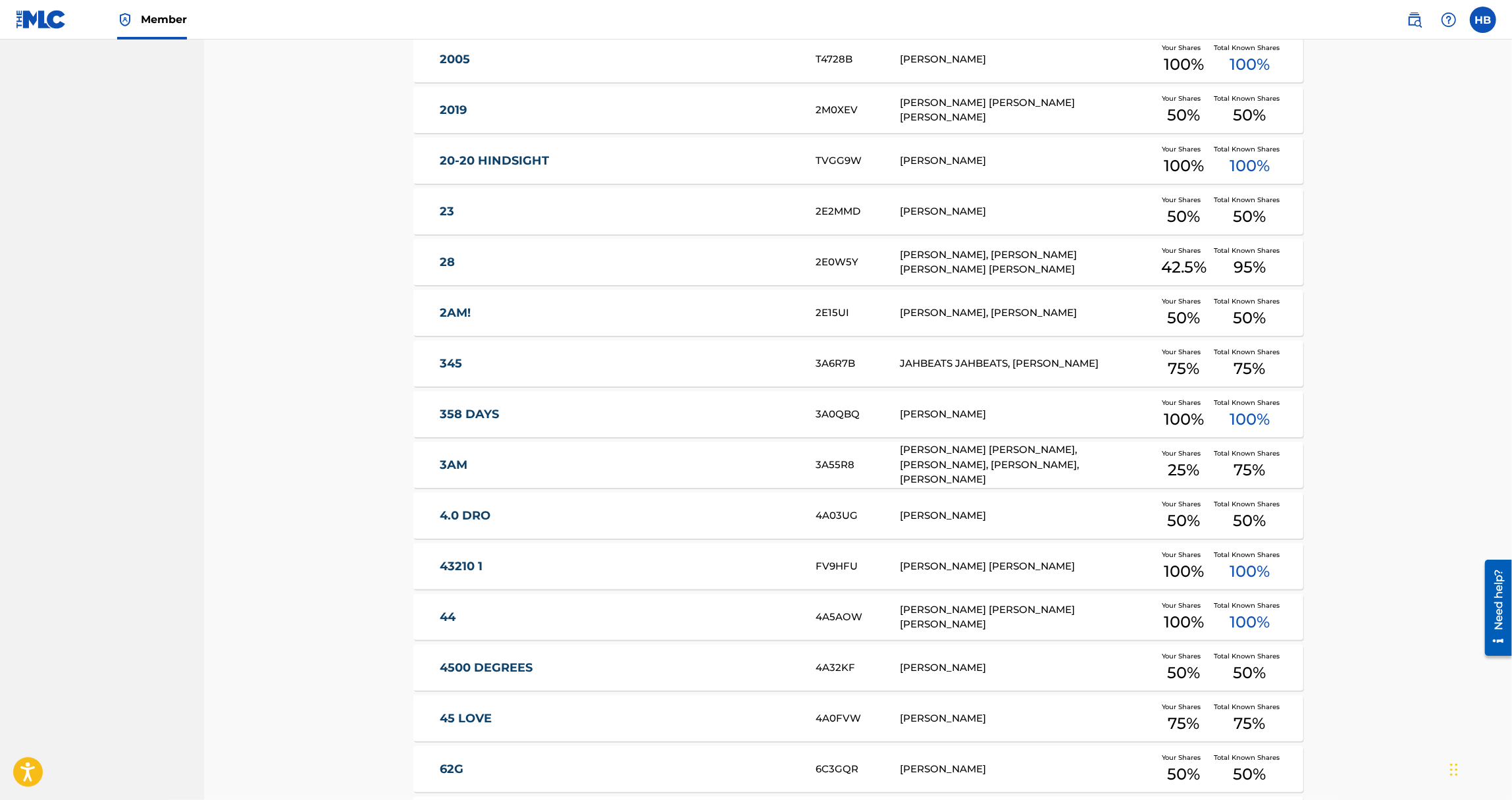
scroll to position [1033, 0]
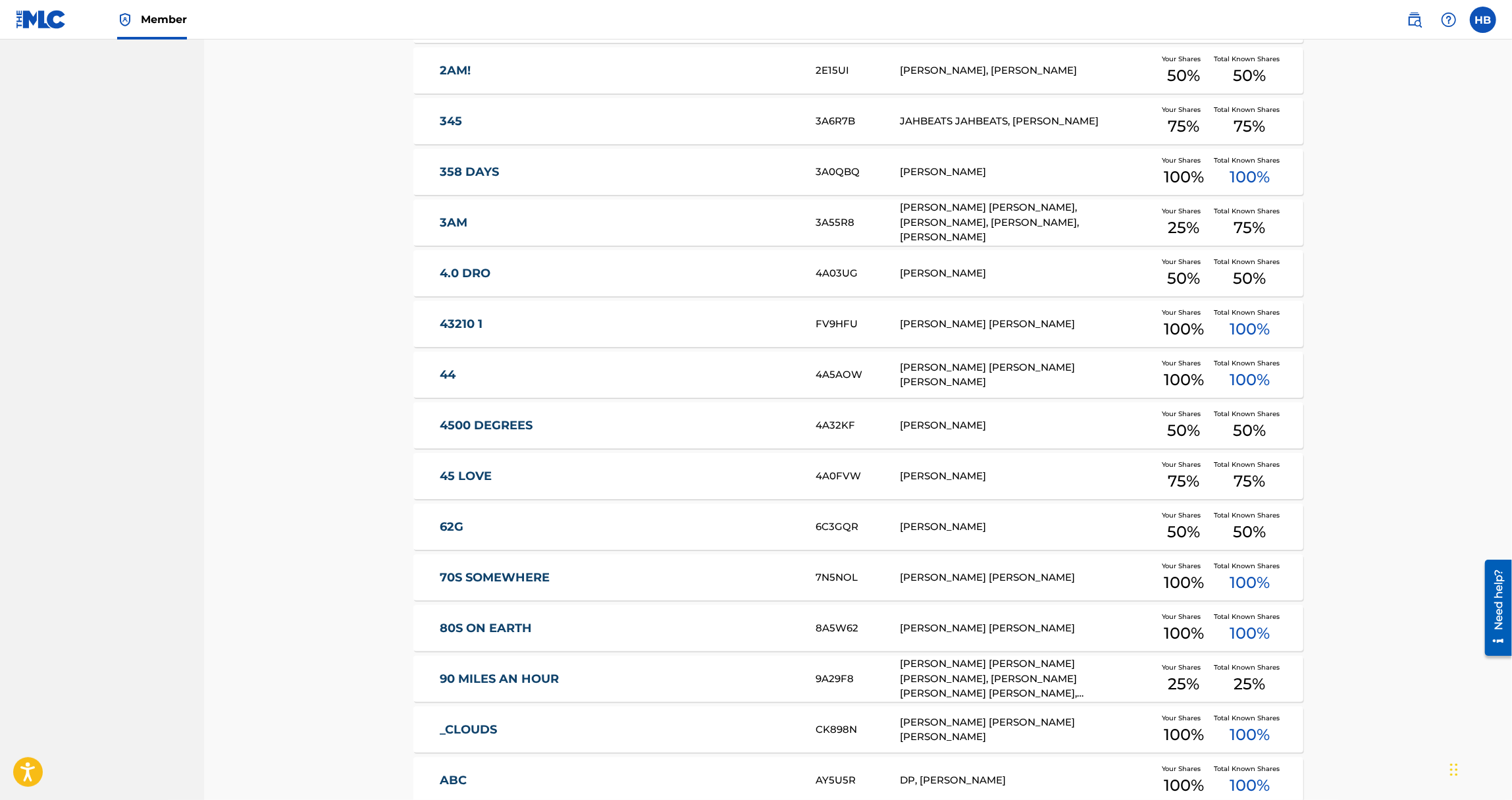
click at [982, 225] on div "[PERSON_NAME] [PERSON_NAME], [PERSON_NAME], [PERSON_NAME], [PERSON_NAME]" at bounding box center [1027, 222] width 253 height 45
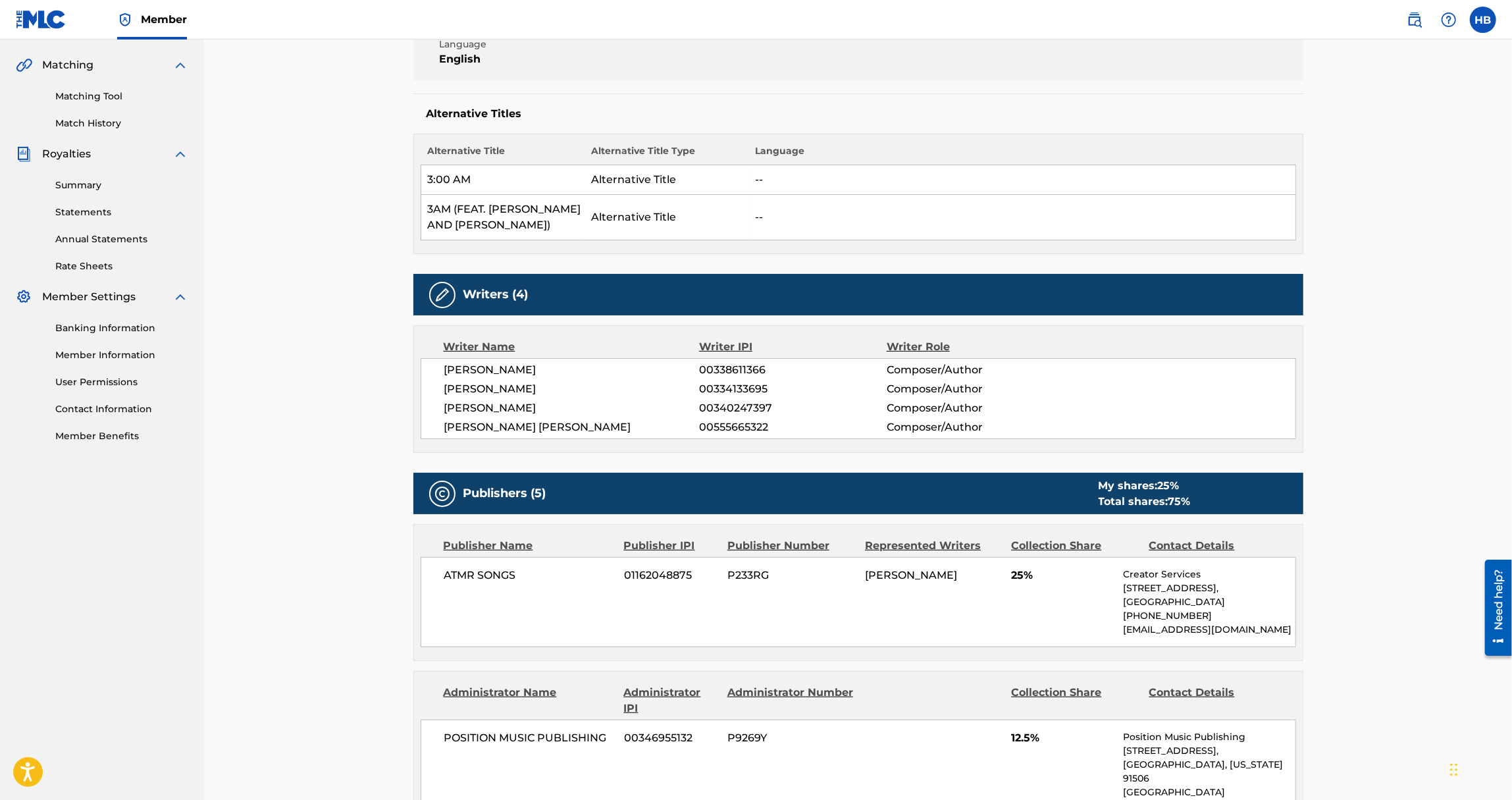
scroll to position [237, 0]
